Goal: Task Accomplishment & Management: Use online tool/utility

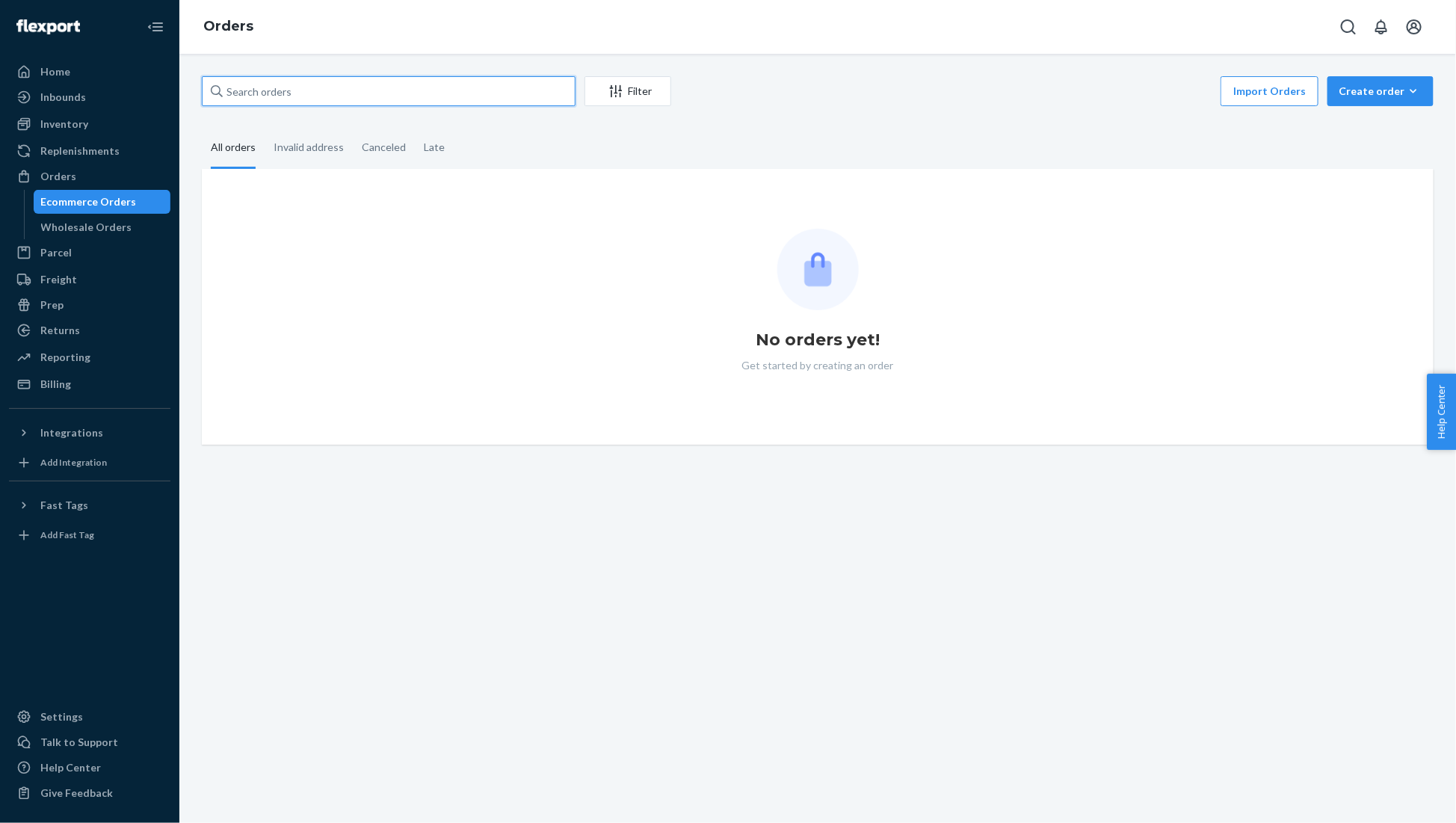
click at [285, 79] on input "text" at bounding box center [388, 92] width 374 height 30
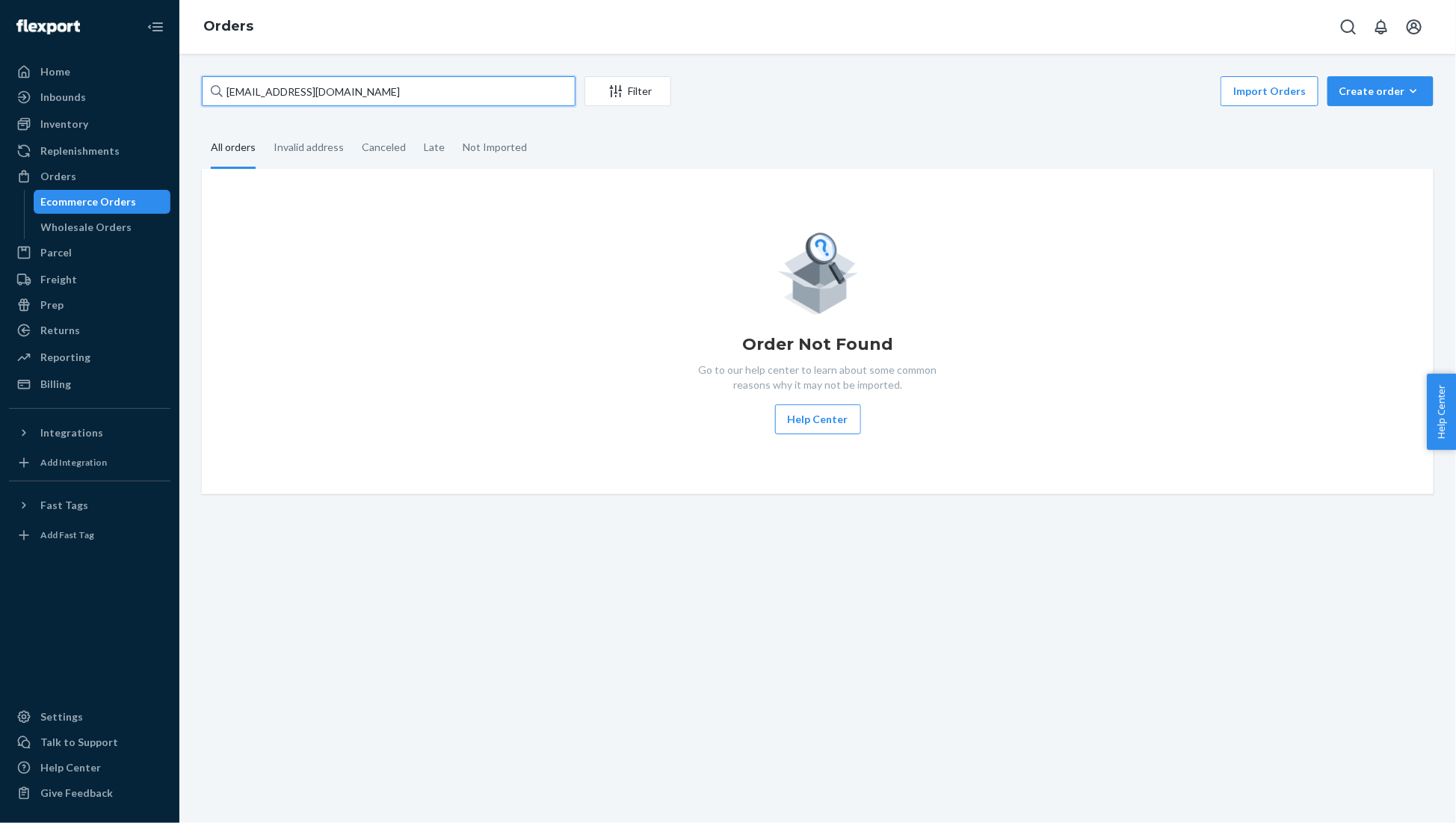
type input "agbekeboh@gmail.com"
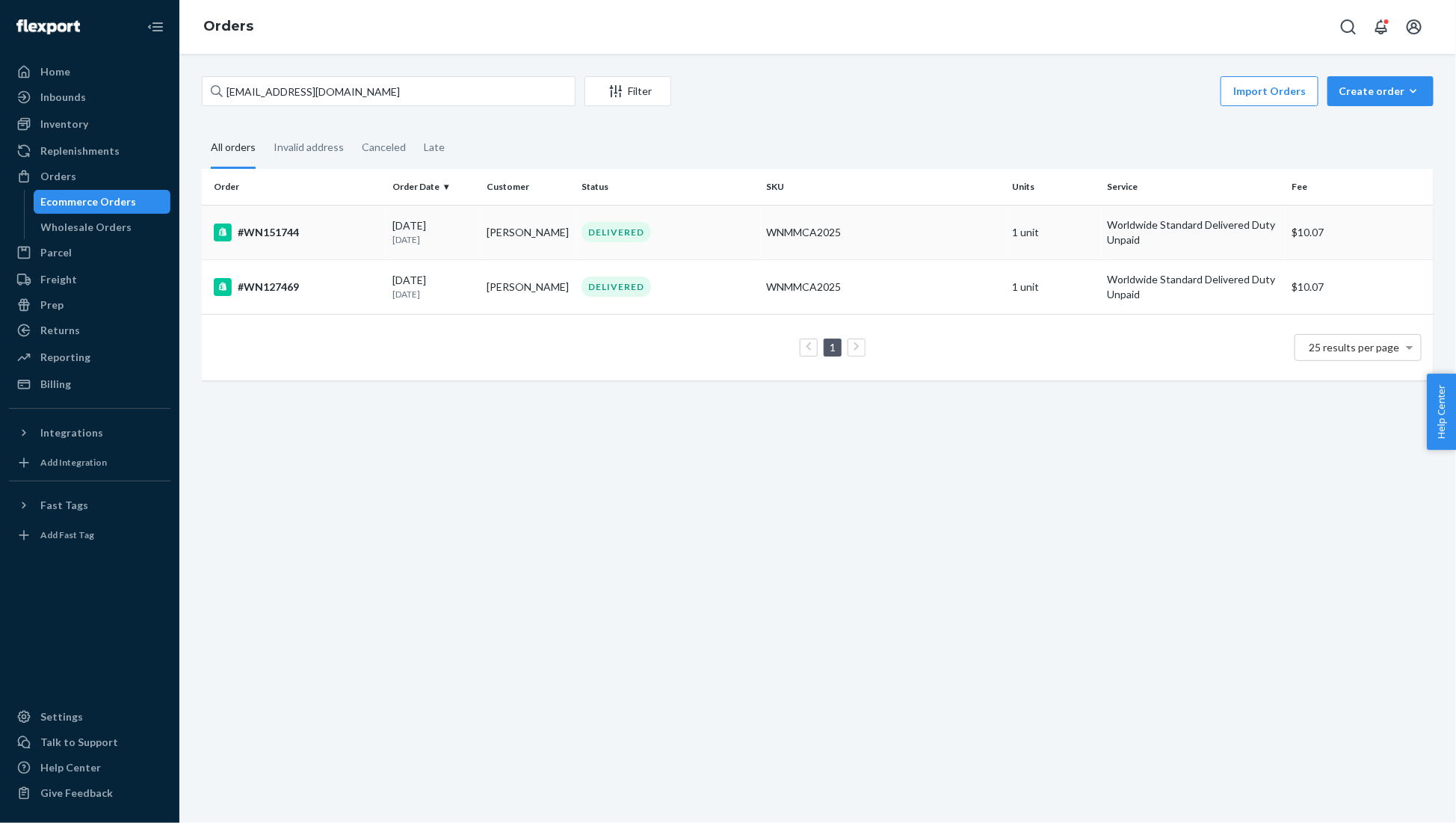
click at [258, 230] on div "#WN151744" at bounding box center [297, 232] width 167 height 18
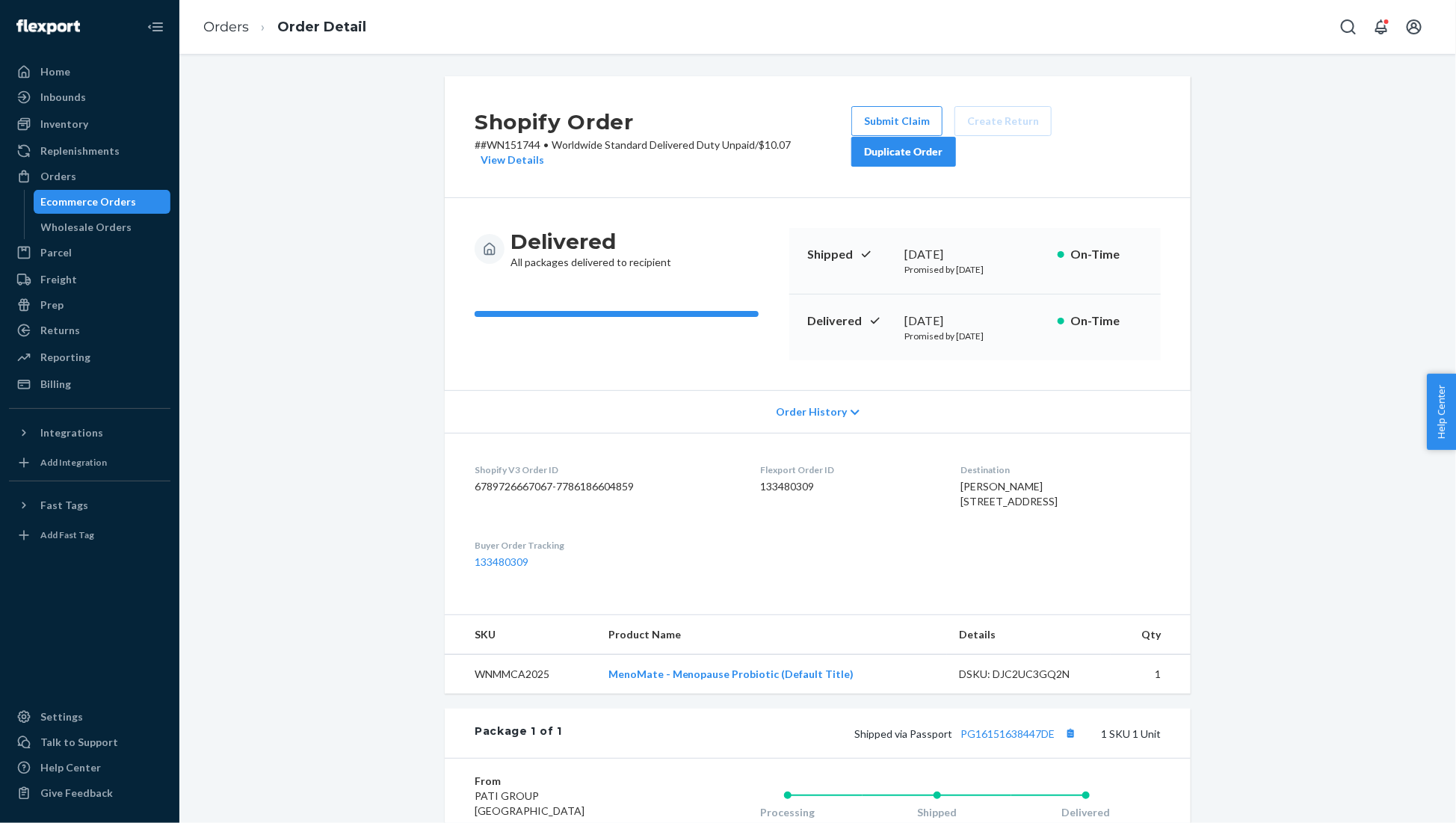
click at [887, 150] on div "Duplicate Order" at bounding box center [903, 151] width 79 height 15
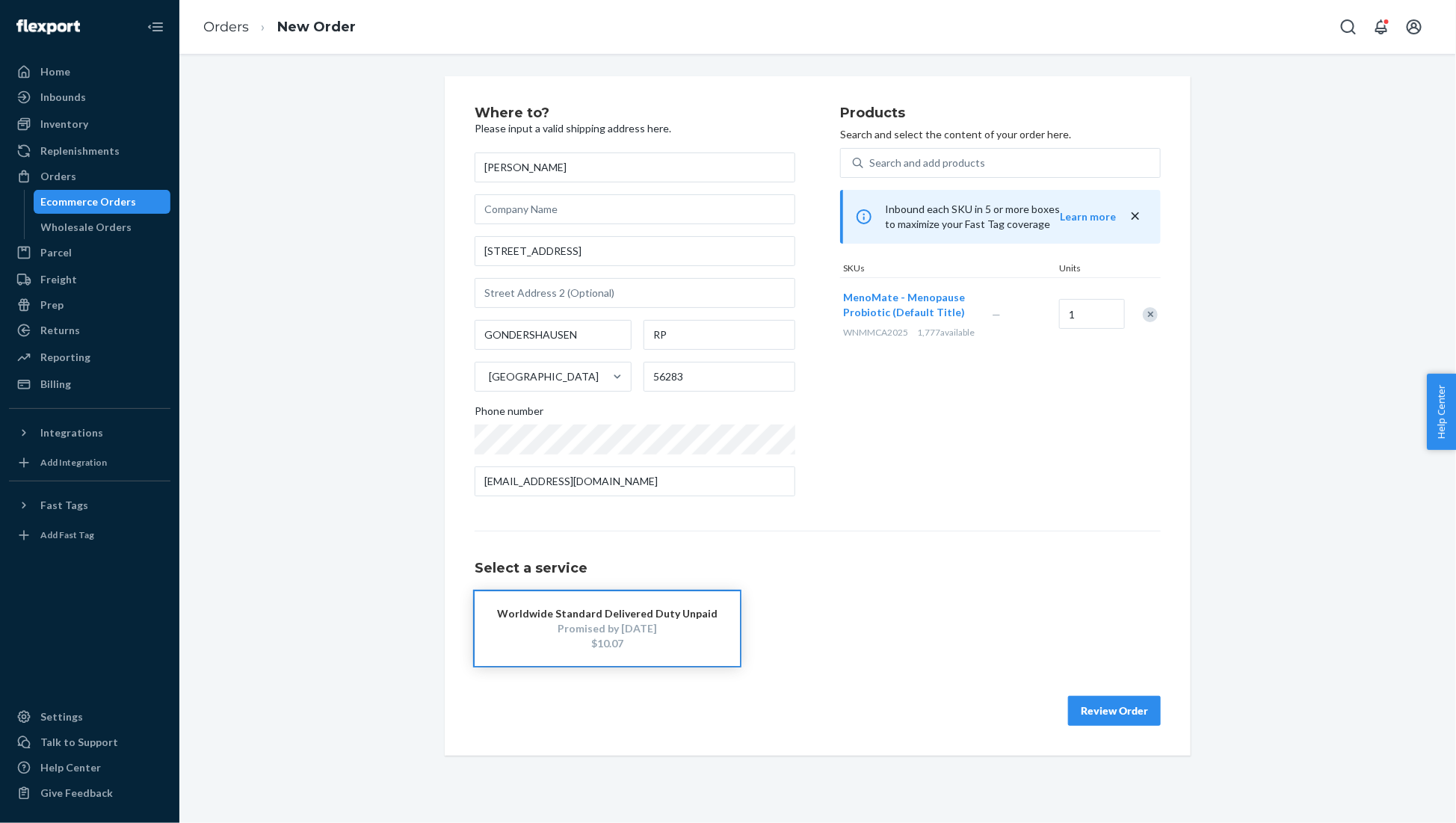
click at [1109, 713] on button "Review Order" at bounding box center [1114, 711] width 93 height 30
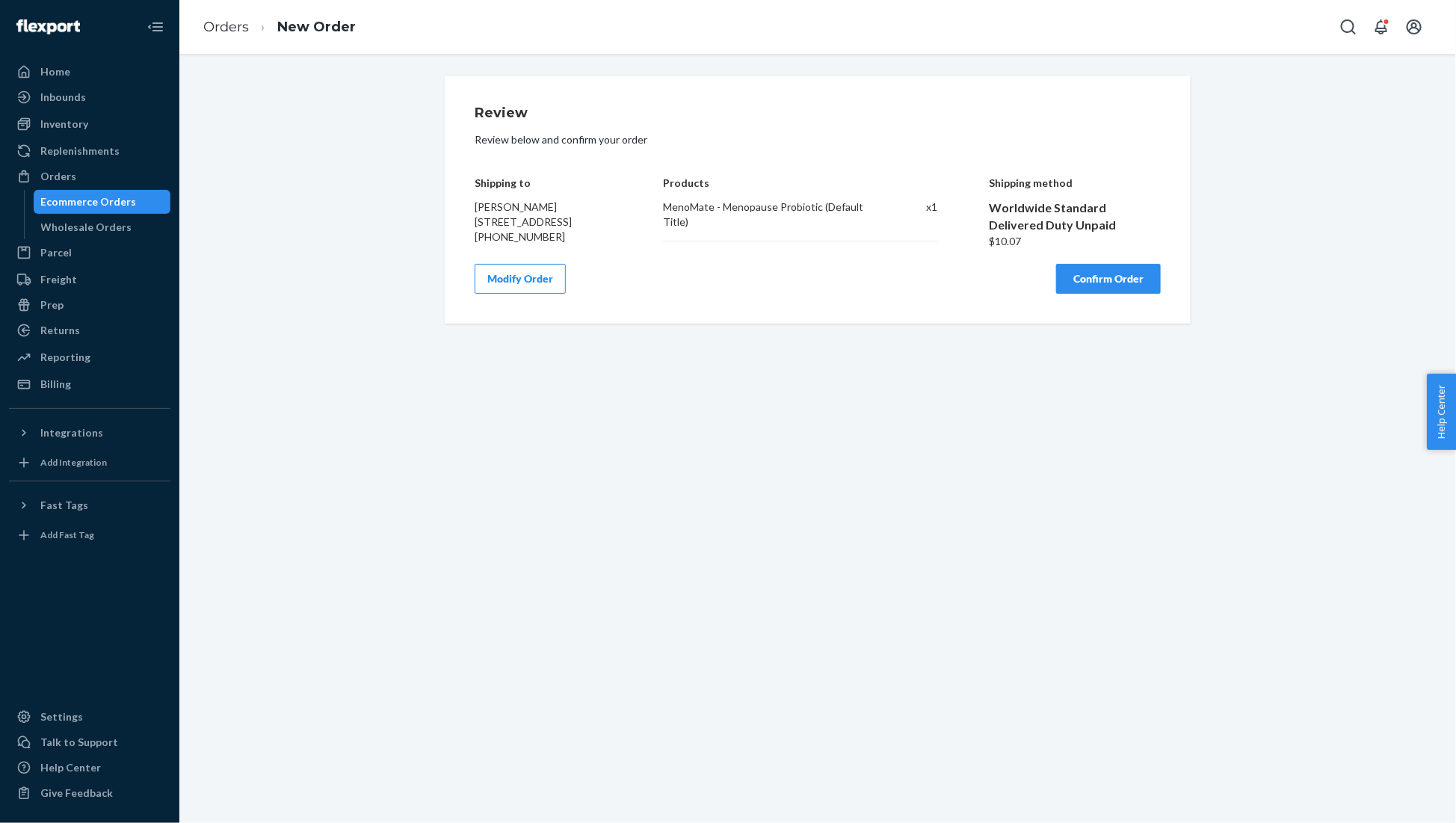
click at [1115, 293] on button "Confirm Order" at bounding box center [1108, 279] width 105 height 30
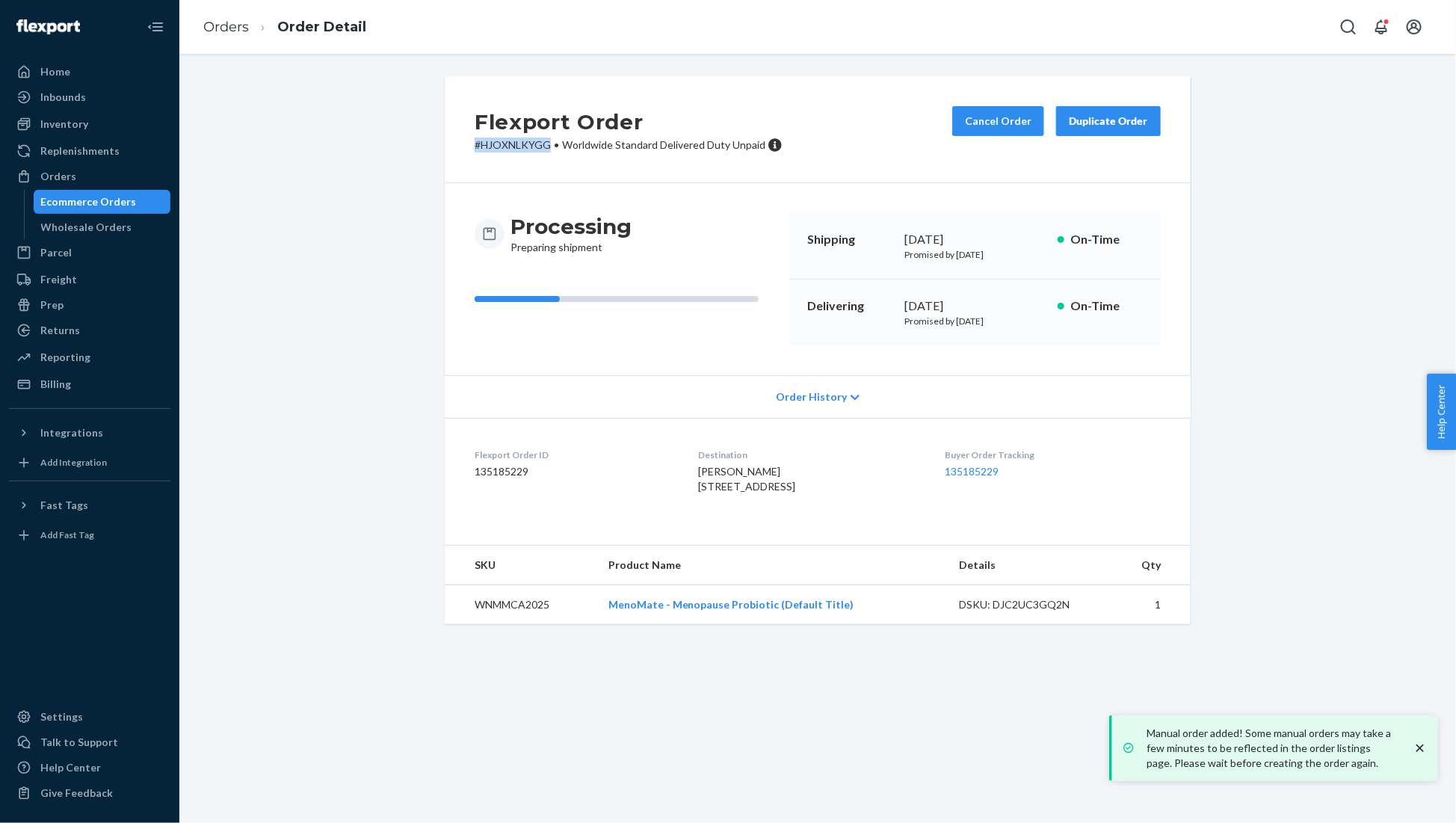
drag, startPoint x: 472, startPoint y: 145, endPoint x: 550, endPoint y: 147, distance: 78.0
click at [550, 147] on div "Flexport Order # HJOXNLKYGG • Worldwide Standard Delivered Duty Unpaid Cancel O…" at bounding box center [817, 130] width 746 height 107
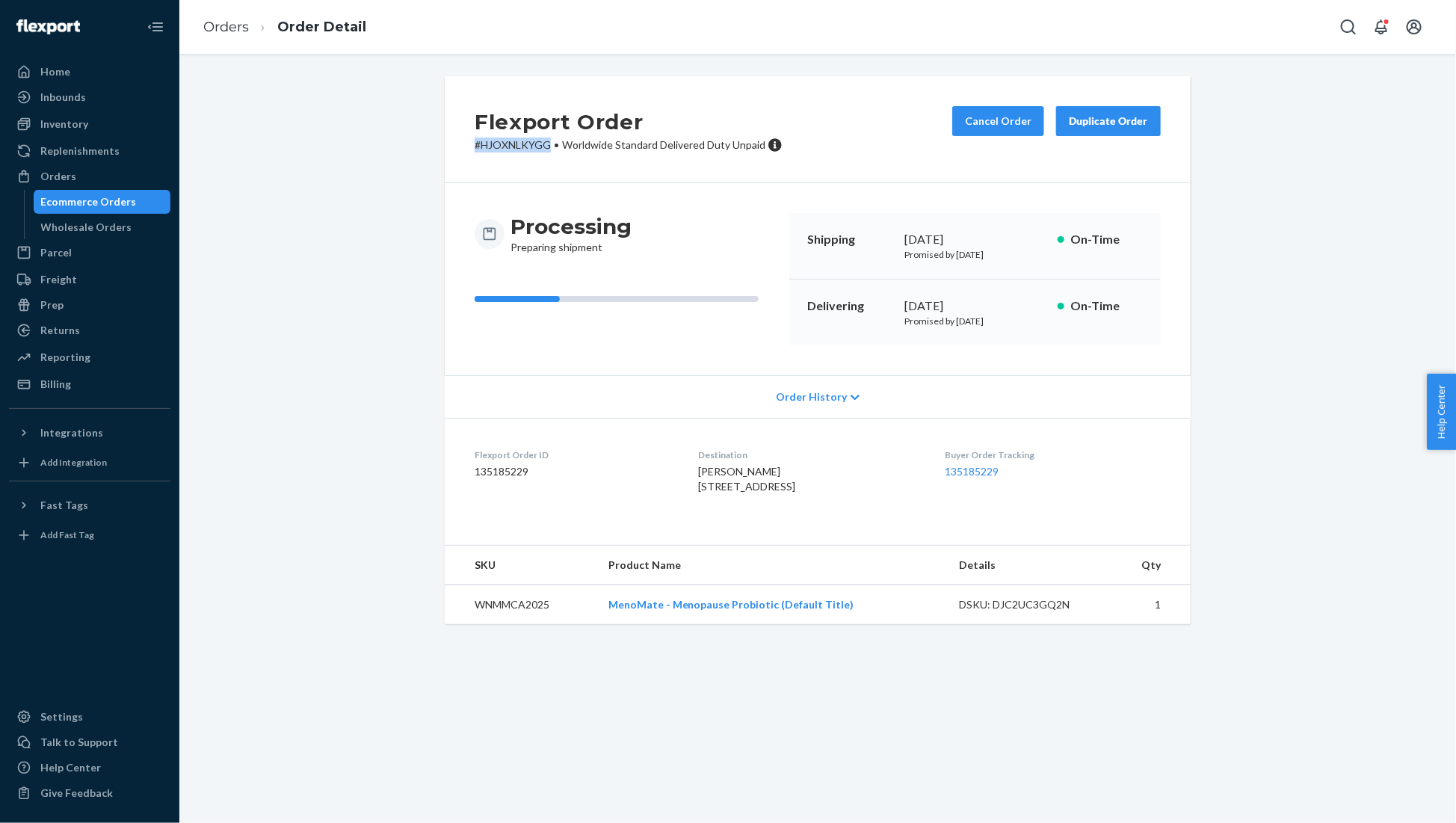
copy p "# HJOXNLKYGG"
click at [73, 359] on div "Reporting" at bounding box center [65, 358] width 50 height 15
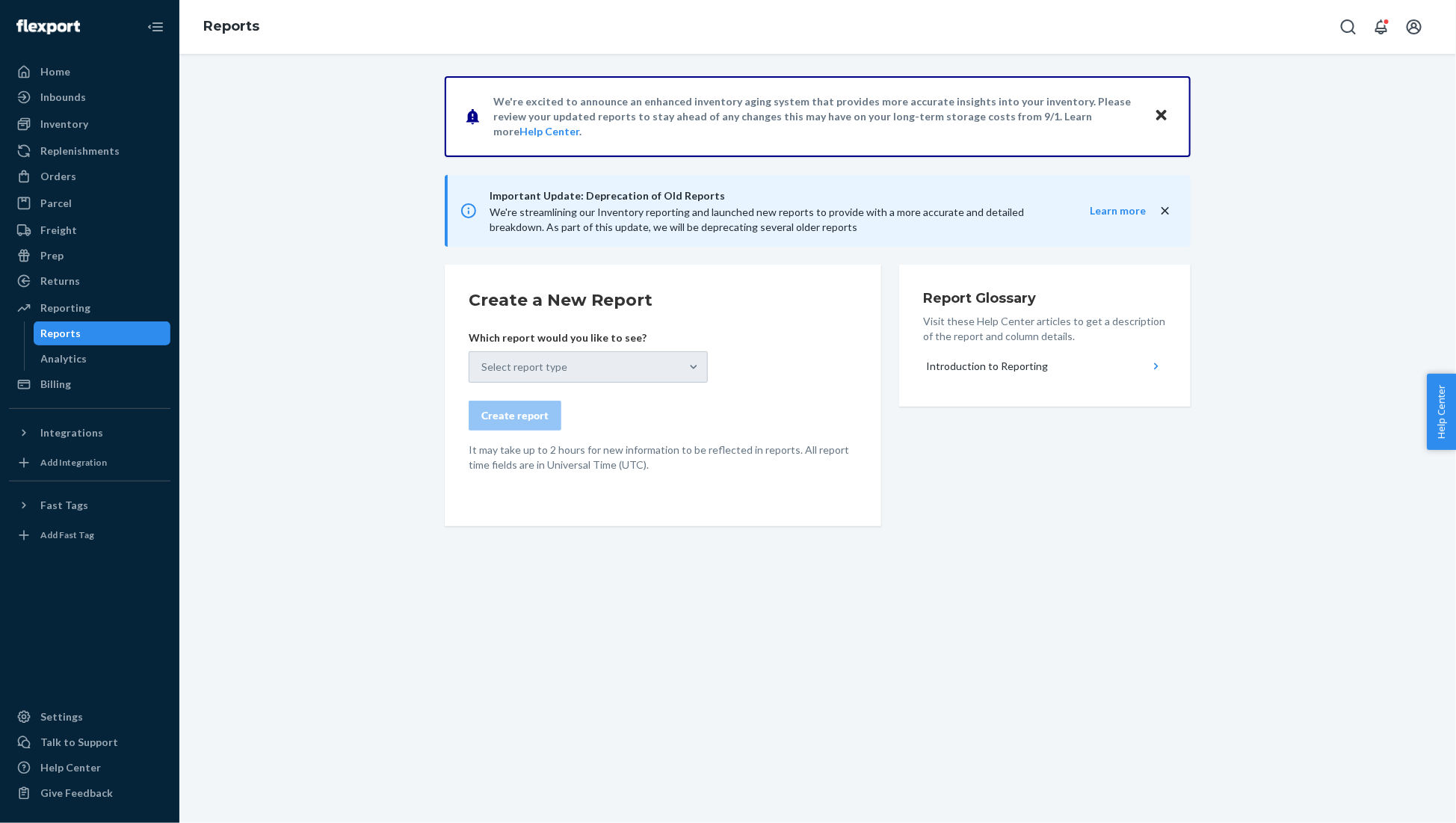
click at [585, 361] on div "Select report type" at bounding box center [588, 366] width 239 height 31
click at [693, 359] on div "Select report type" at bounding box center [588, 366] width 239 height 31
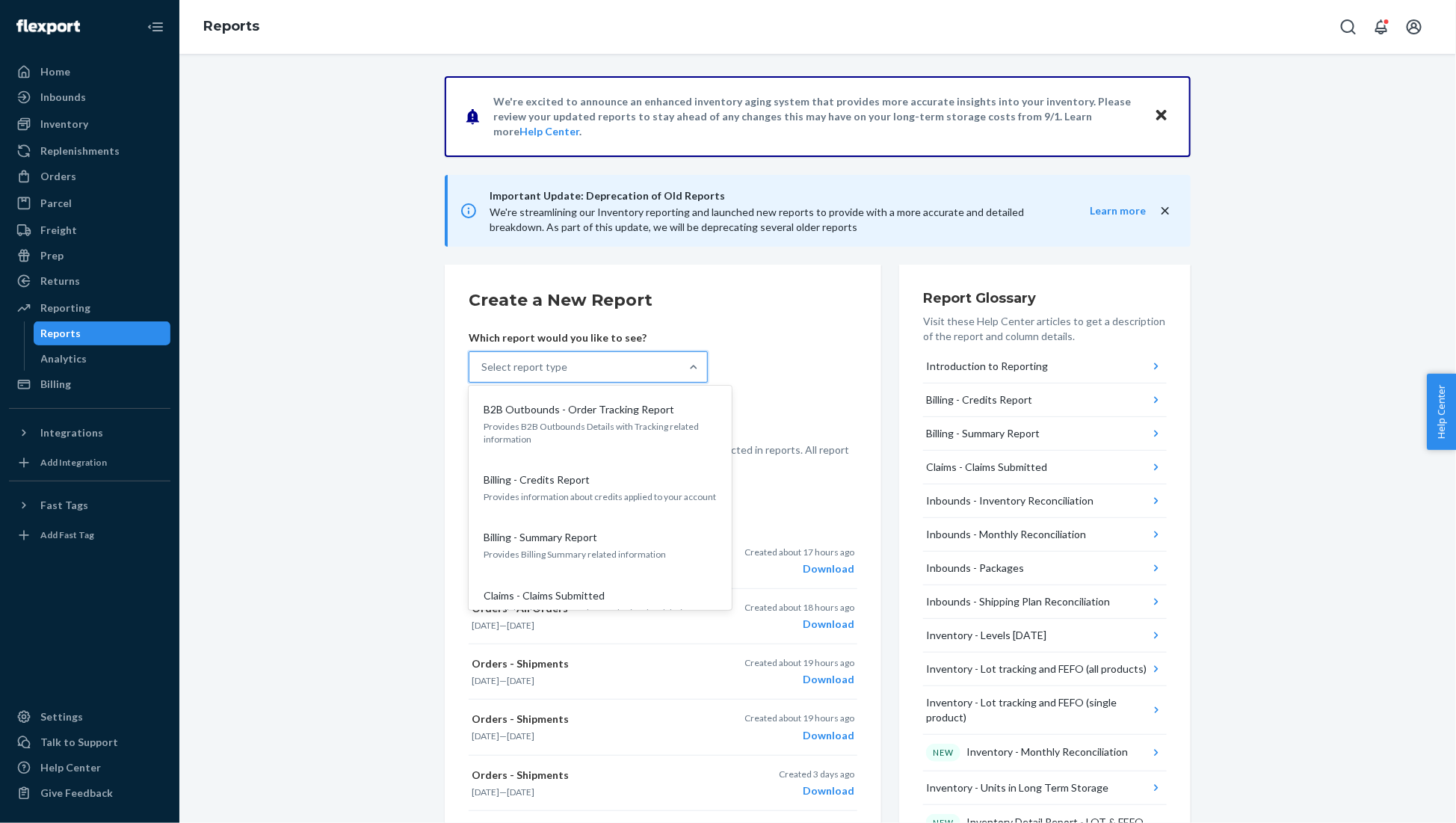
click at [703, 376] on div at bounding box center [693, 367] width 26 height 30
click at [482, 375] on input "option B2B Outbounds - Order Tracking Report focused, 1 of 32. 32 results avail…" at bounding box center [482, 367] width 2 height 15
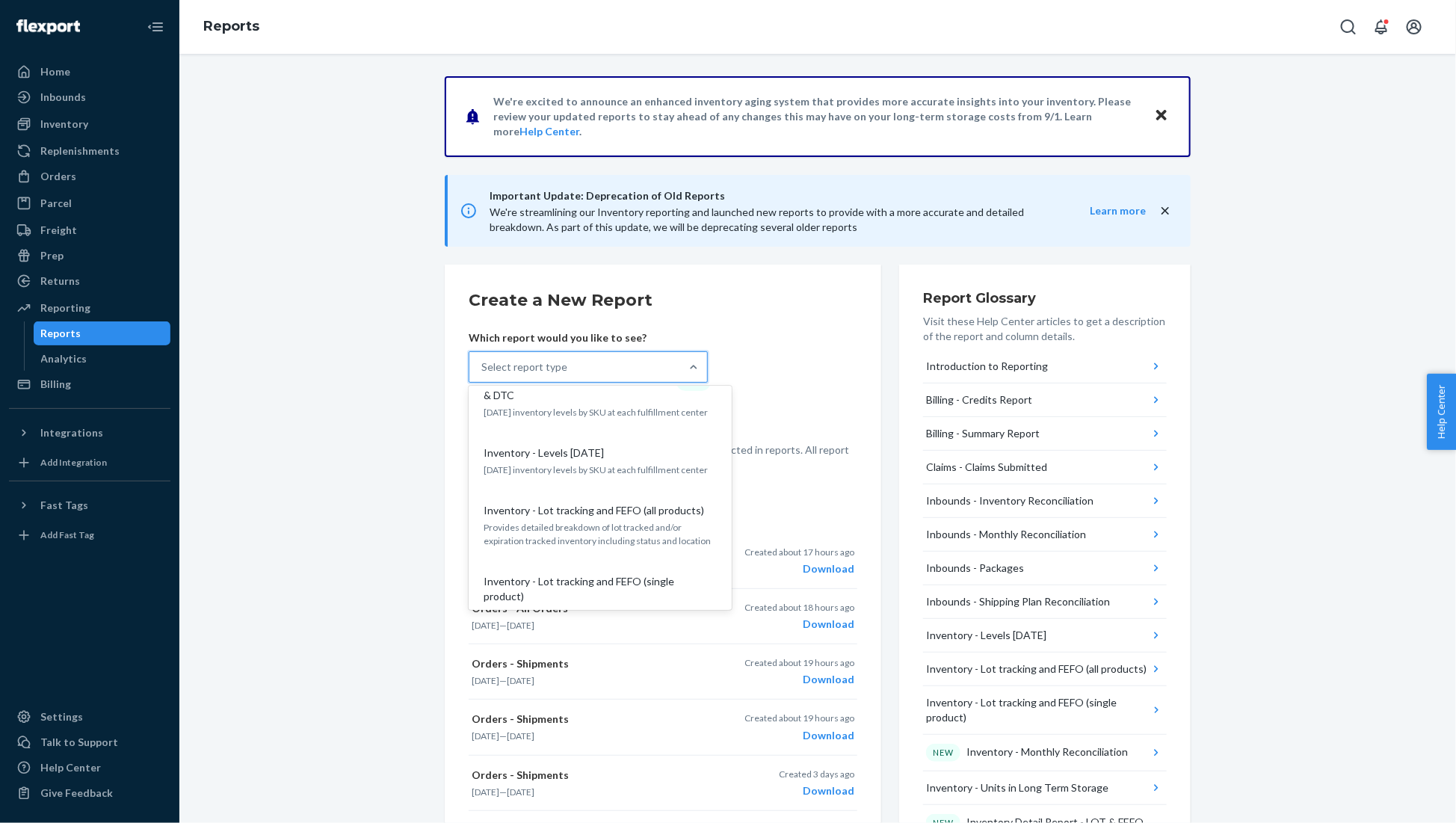
scroll to position [926, 0]
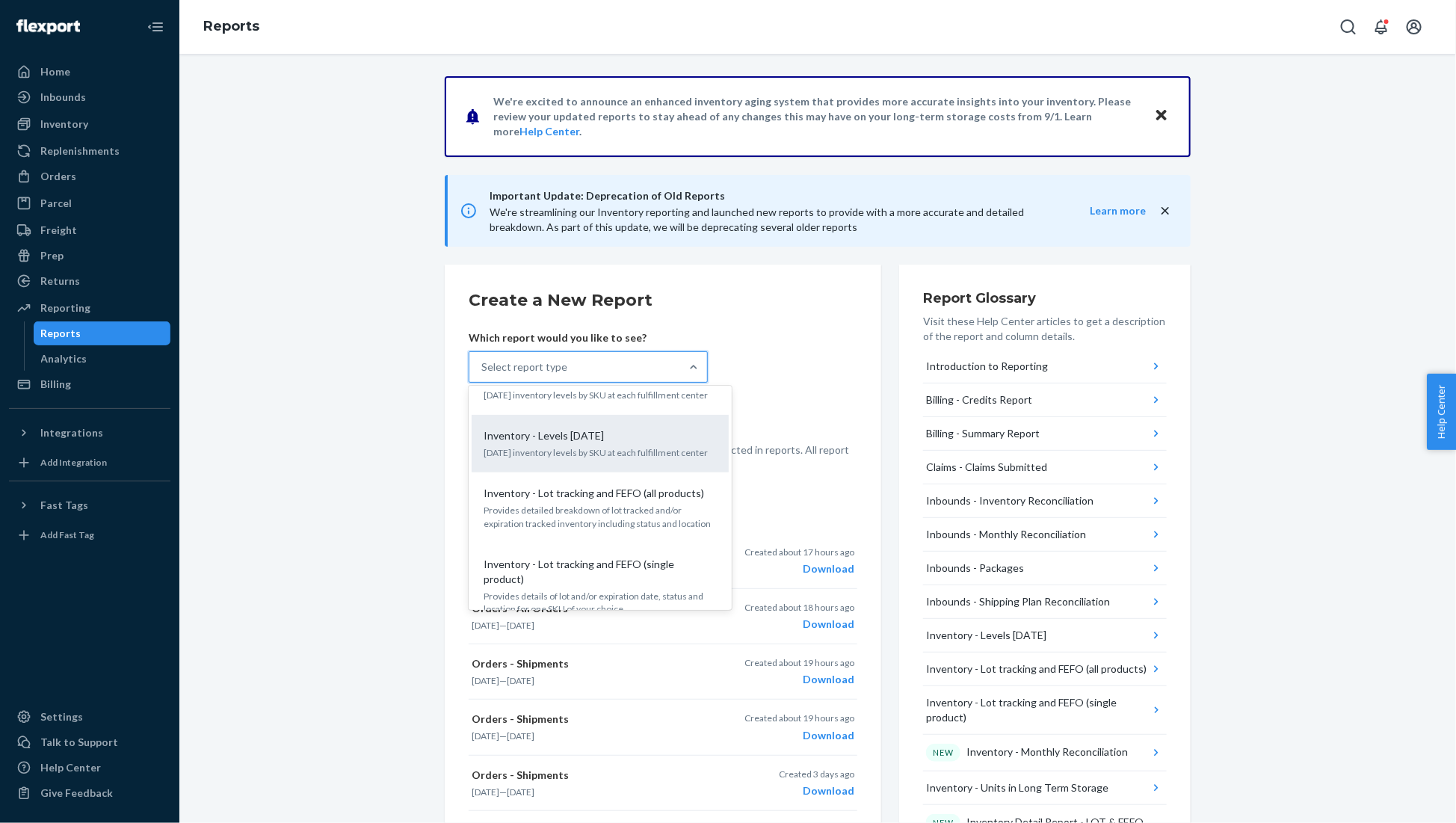
click at [651, 447] on p "Today's inventory levels by SKU at each fulfillment center" at bounding box center [600, 452] width 233 height 12
click at [482, 375] on input "option Inventory - Levels Today focused, 14 of 32. 32 results available. Use Up…" at bounding box center [482, 367] width 2 height 15
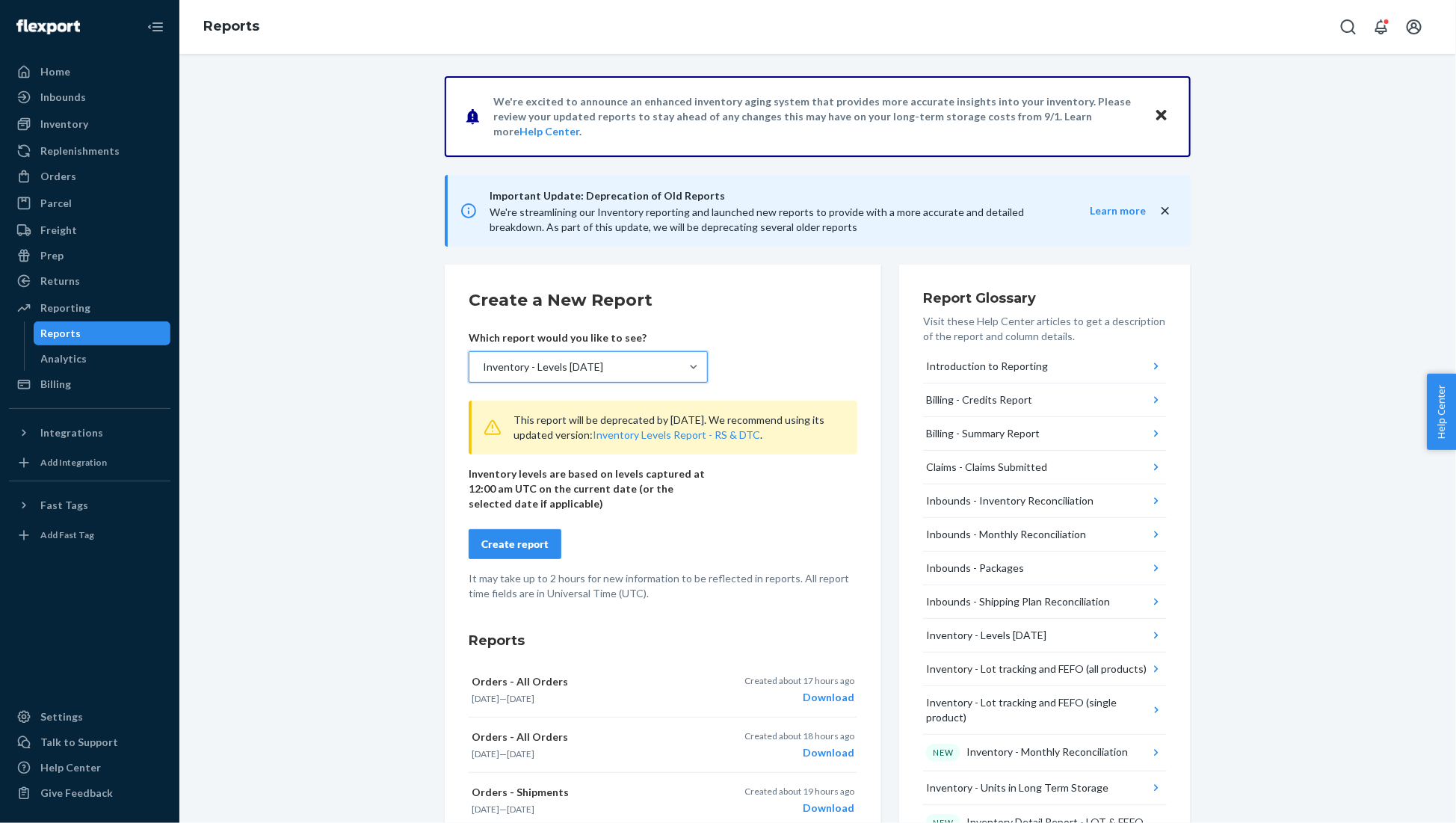
click at [529, 536] on div "Create report" at bounding box center [515, 544] width 67 height 15
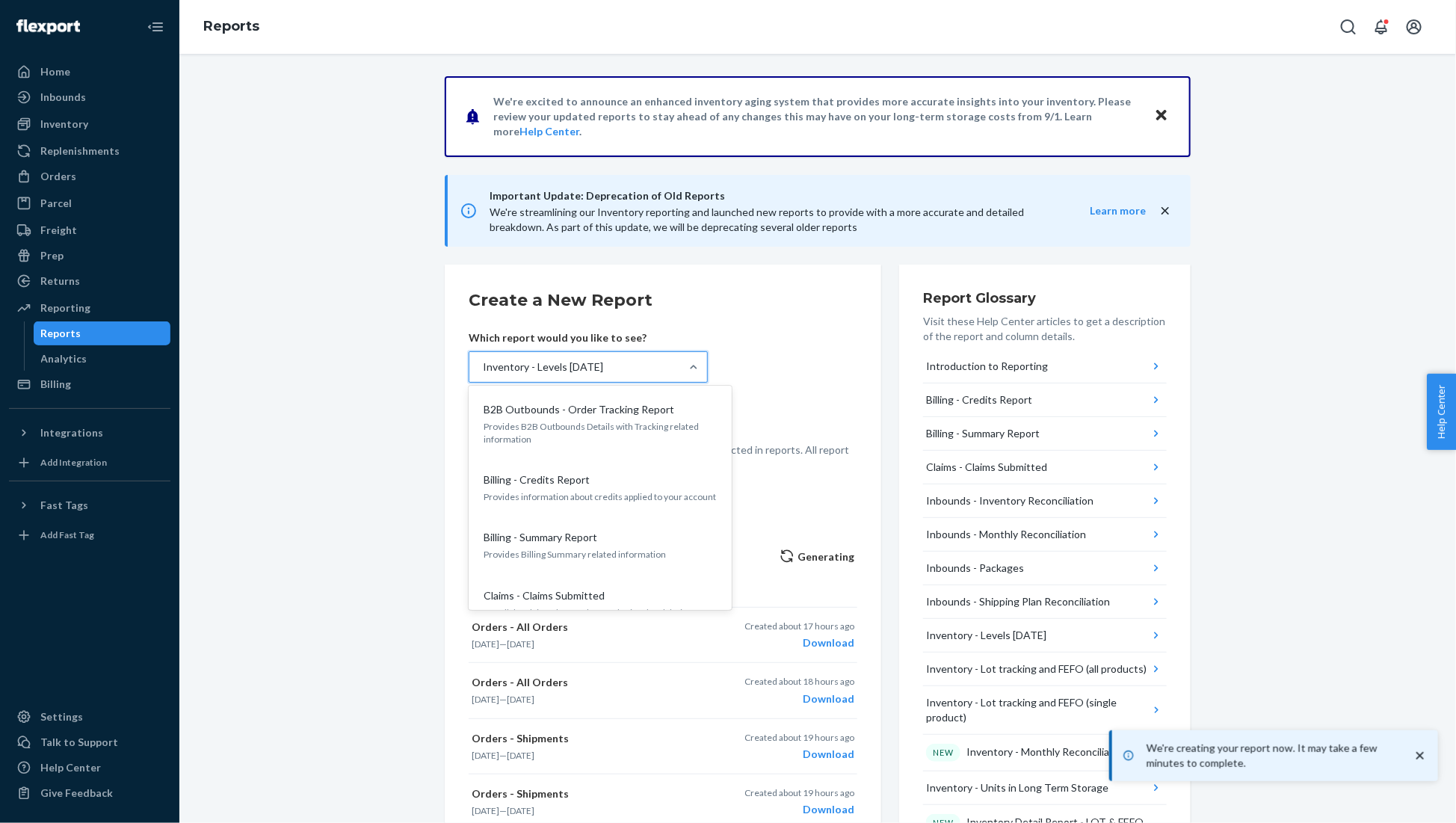
click at [670, 372] on div "Inventory - Levels Today" at bounding box center [574, 367] width 211 height 30
click at [482, 372] on input "option Inventory - Levels Today, selected. option B2B Outbounds - Order Trackin…" at bounding box center [482, 367] width 2 height 15
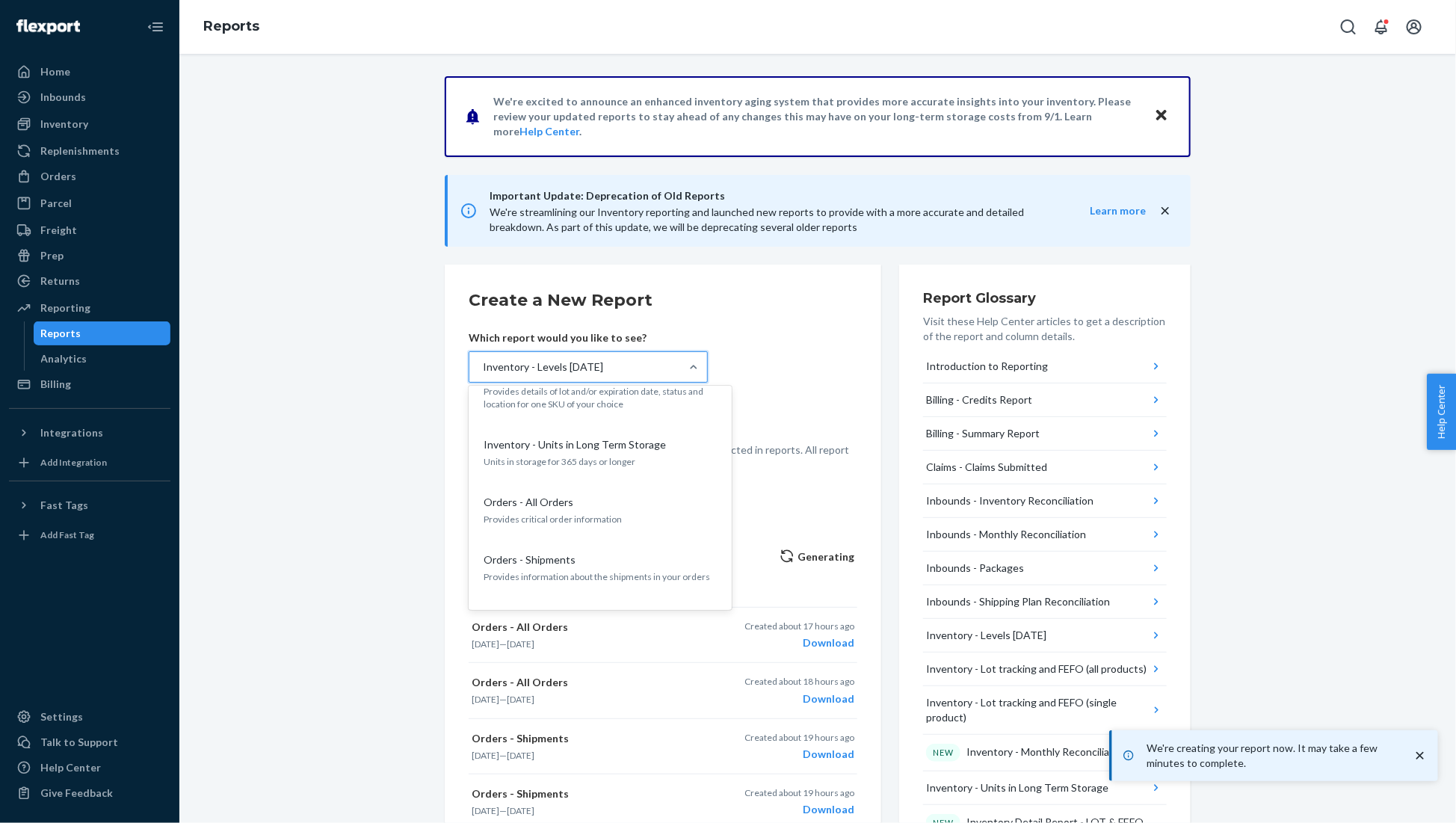
scroll to position [1194, 0]
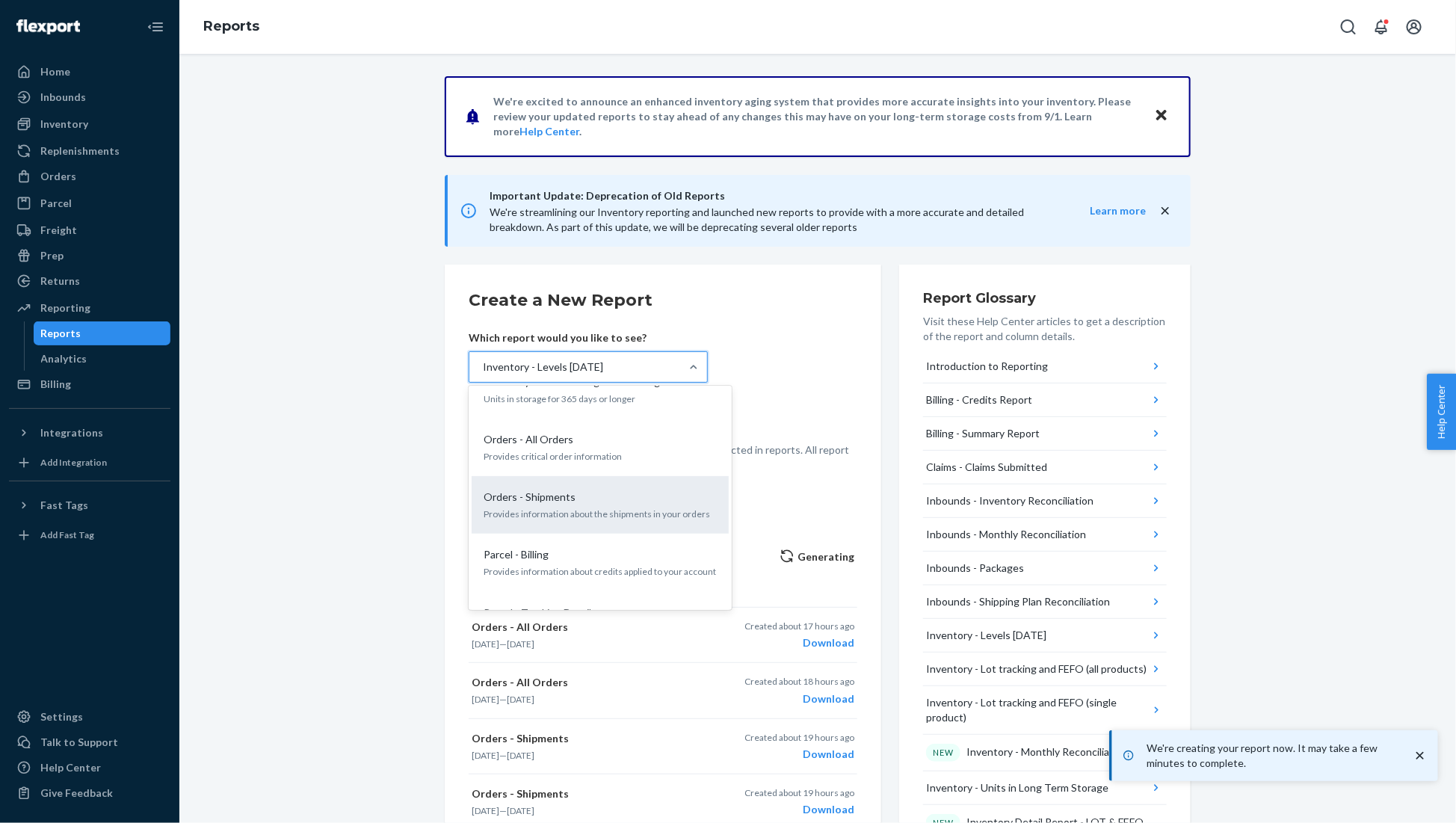
click at [576, 489] on div "Orders - Shipments" at bounding box center [597, 497] width 239 height 15
click at [482, 375] on input "option Inventory - Levels Today, selected. option Orders - Shipments focused, 1…" at bounding box center [482, 367] width 2 height 15
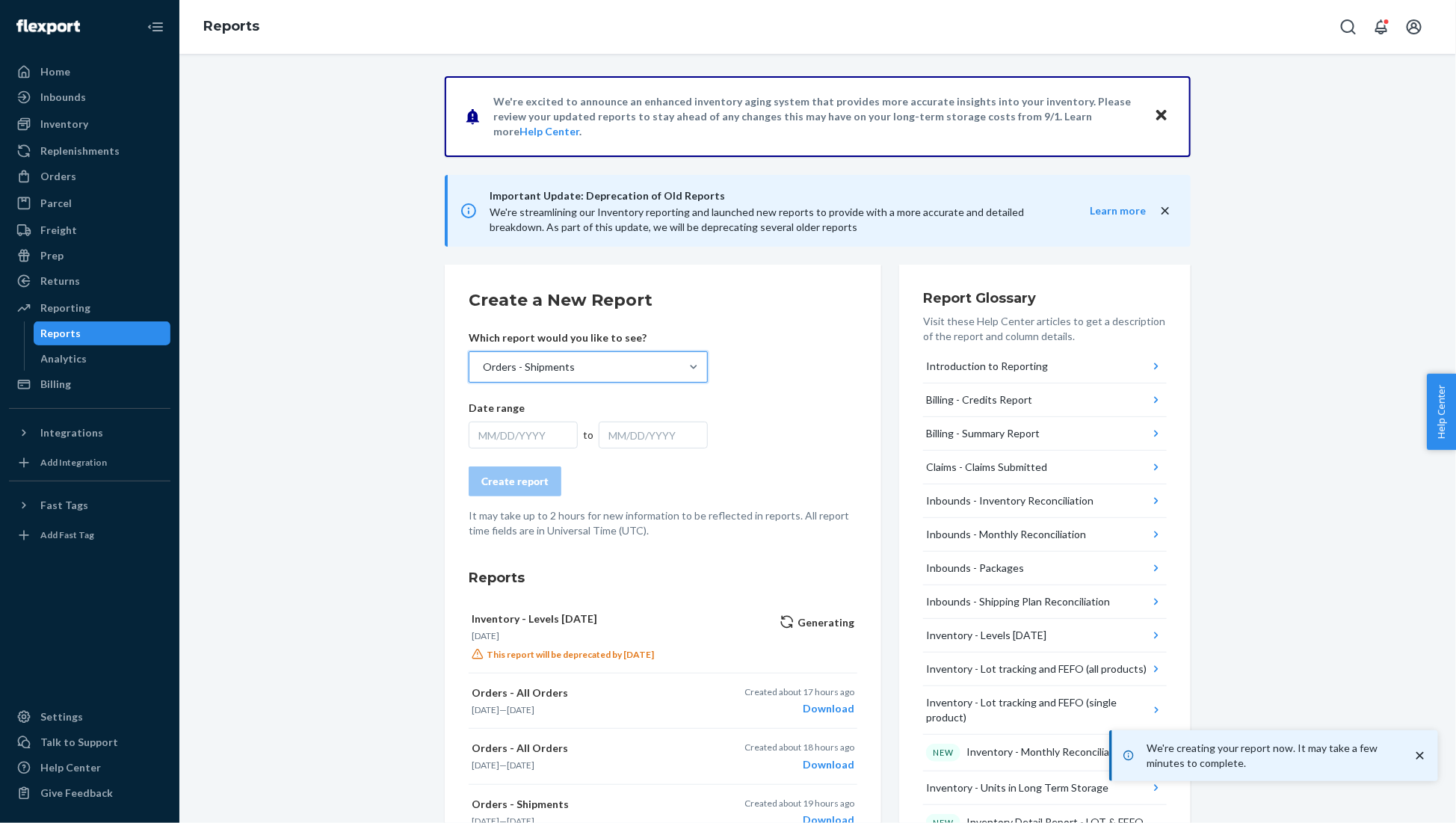
click at [533, 444] on div "MM/DD/YYYY" at bounding box center [522, 435] width 109 height 26
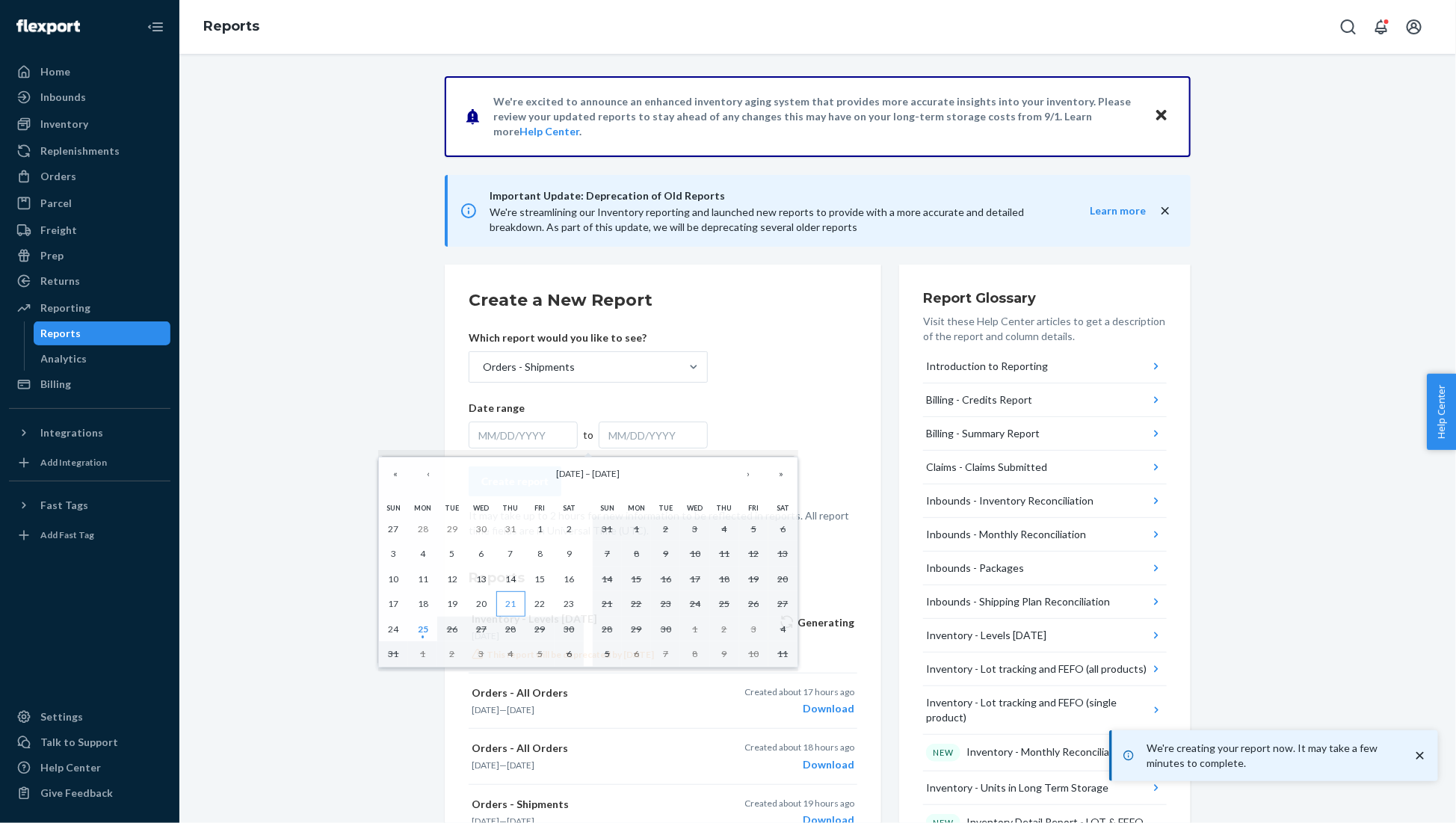
click at [506, 598] on abbr "21" at bounding box center [510, 604] width 10 height 11
click at [572, 600] on abbr "23" at bounding box center [569, 604] width 10 height 11
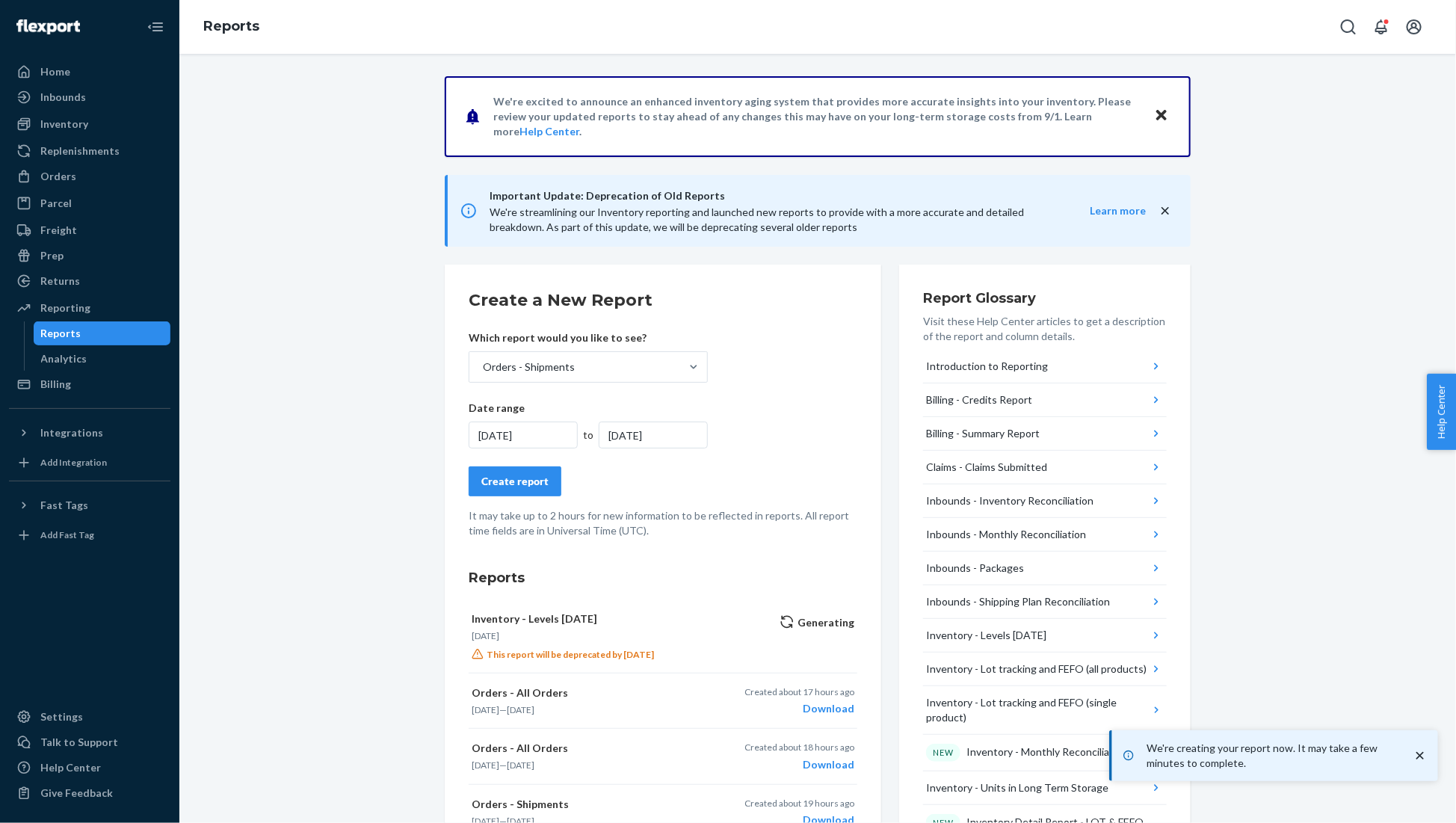
click at [525, 493] on button "Create report" at bounding box center [515, 482] width 93 height 30
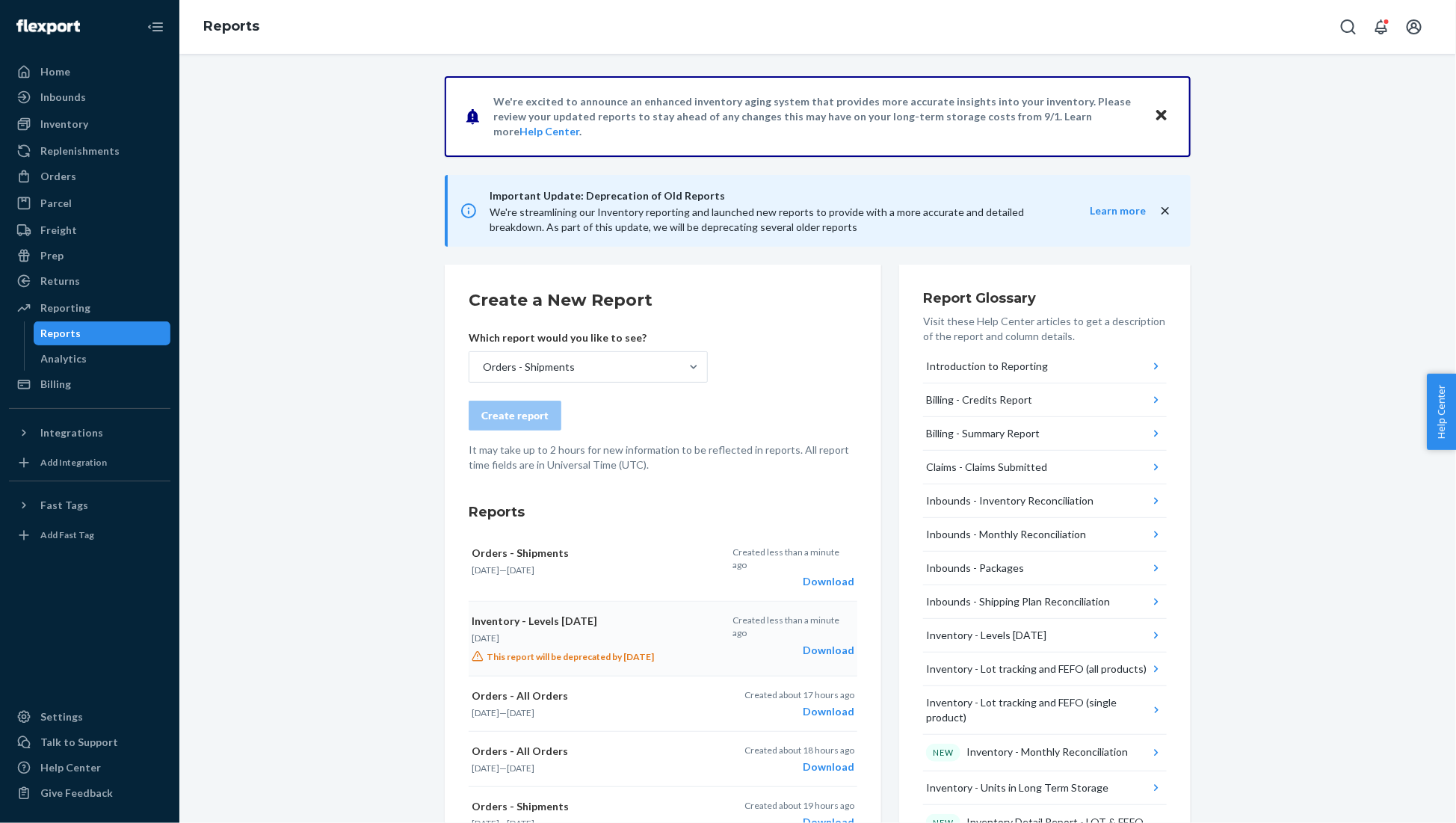
click at [843, 642] on div "Download" at bounding box center [793, 650] width 122 height 15
click at [841, 574] on div "Download" at bounding box center [793, 582] width 122 height 15
click at [93, 123] on div "Inventory" at bounding box center [89, 124] width 158 height 21
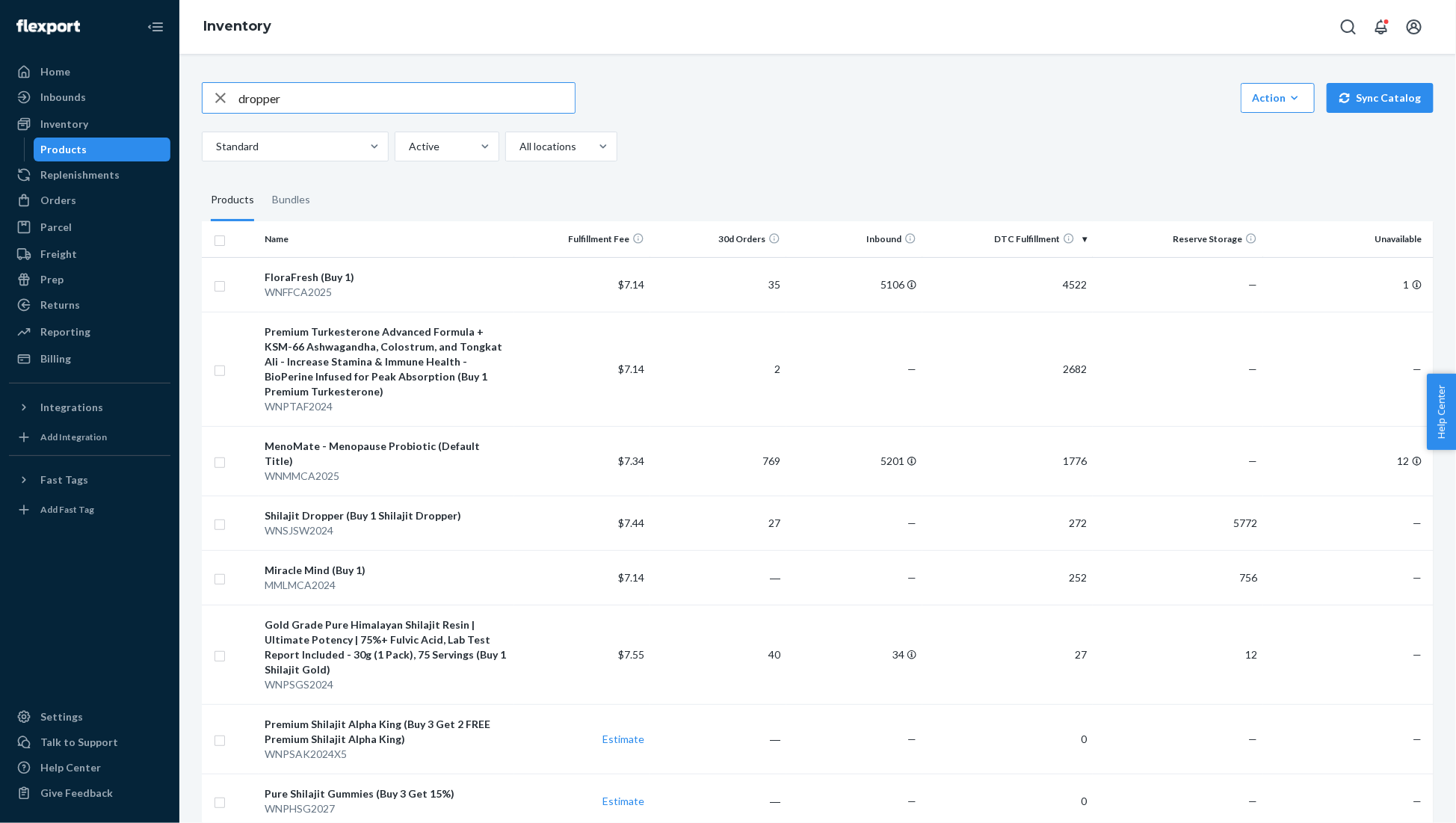
type input "dropper"
